Goal: Check status: Check status

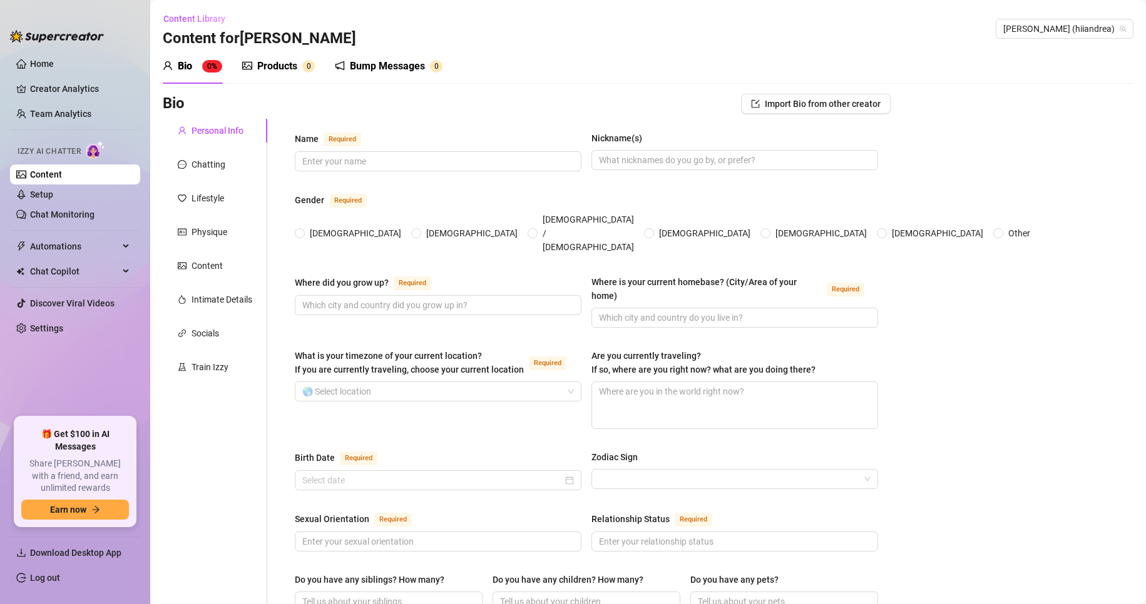
click at [51, 80] on link "Creator Analytics" at bounding box center [80, 89] width 100 height 20
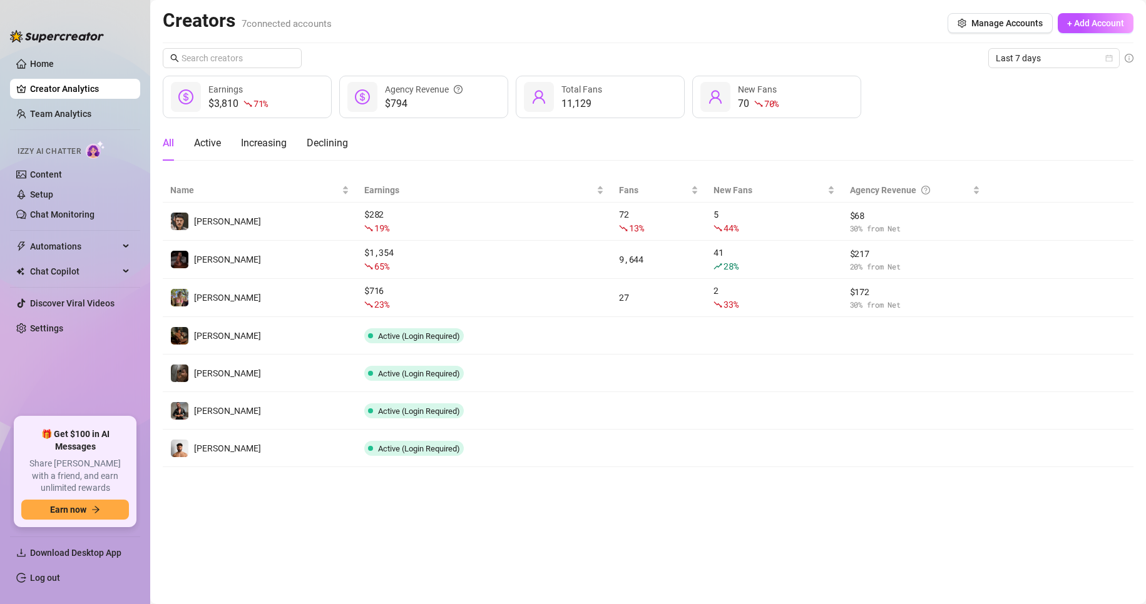
click at [1041, 66] on span "Last 7 days" at bounding box center [1053, 58] width 116 height 19
click at [1023, 163] on div "Custom date" at bounding box center [1053, 163] width 111 height 14
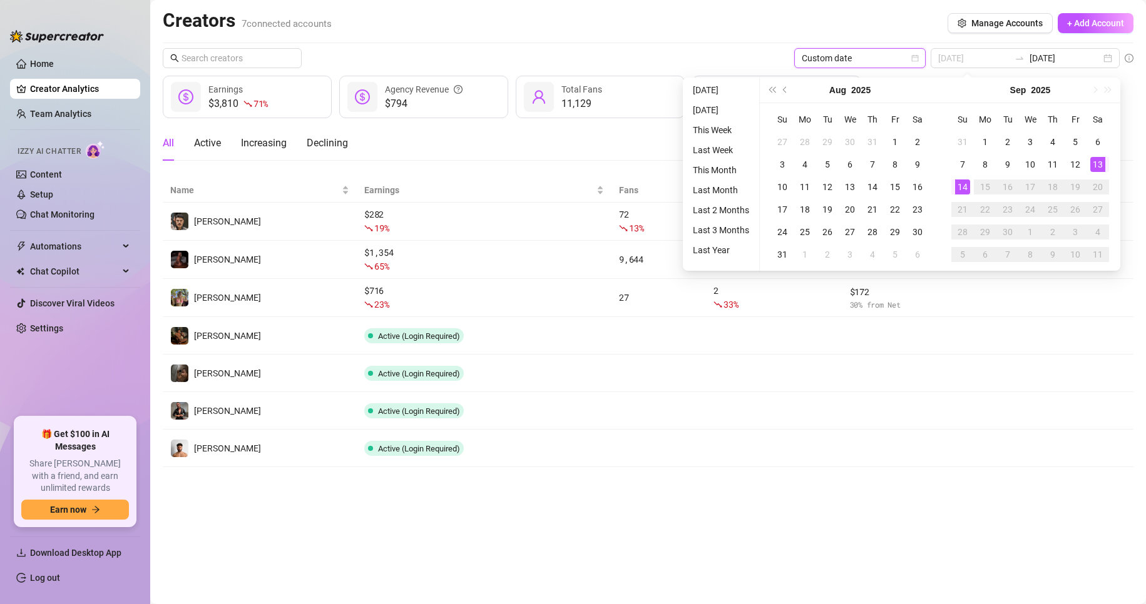
type input "[DATE]"
click at [1077, 163] on div "12" at bounding box center [1074, 164] width 15 height 15
type input "[DATE]"
click at [965, 186] on div "14" at bounding box center [962, 187] width 15 height 15
